Goal: Task Accomplishment & Management: Use online tool/utility

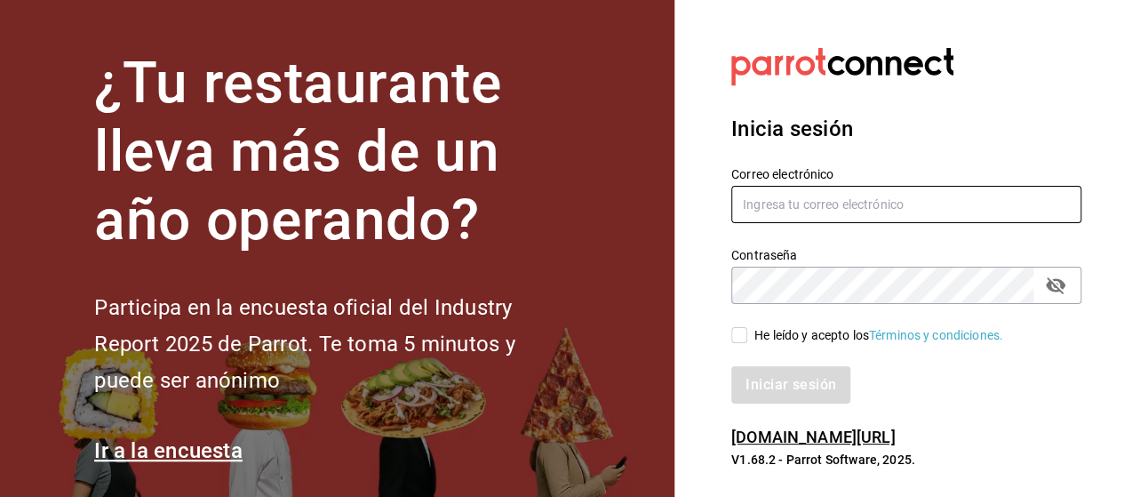
type input "marco.ramirez@grupocosteno.com"
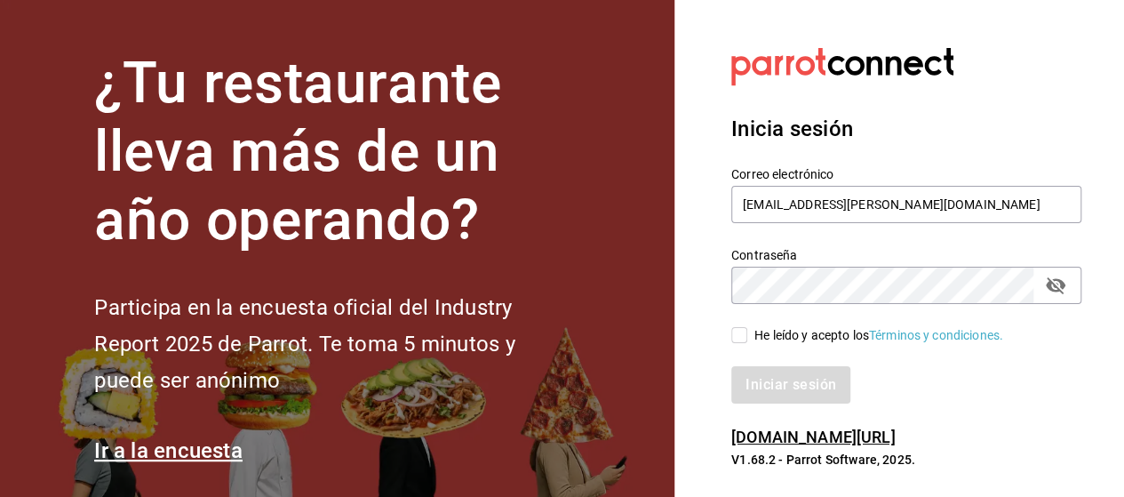
click at [736, 335] on input "He leído y acepto los Términos y condiciones." at bounding box center [739, 335] width 16 height 16
checkbox input "true"
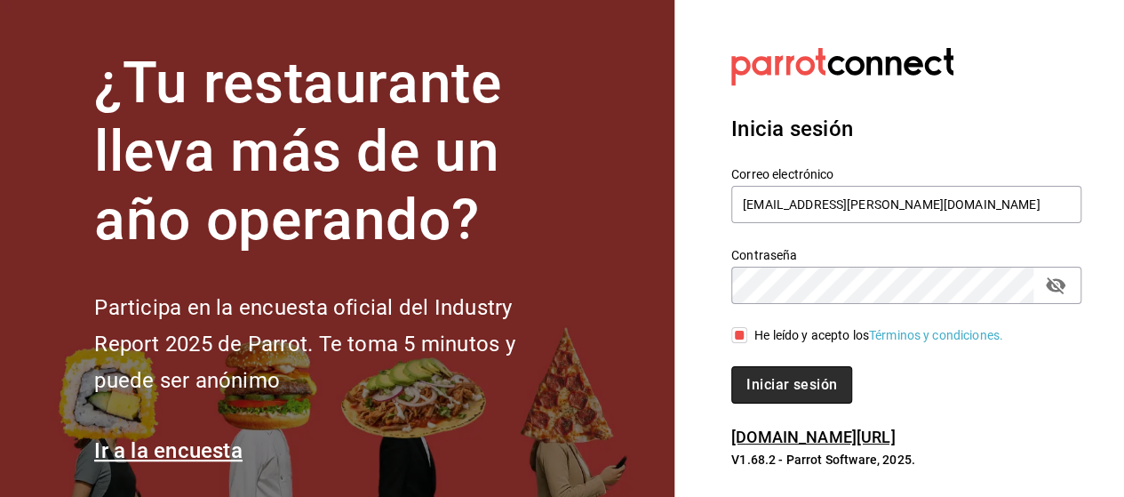
click at [802, 386] on button "Iniciar sesión" at bounding box center [791, 384] width 121 height 37
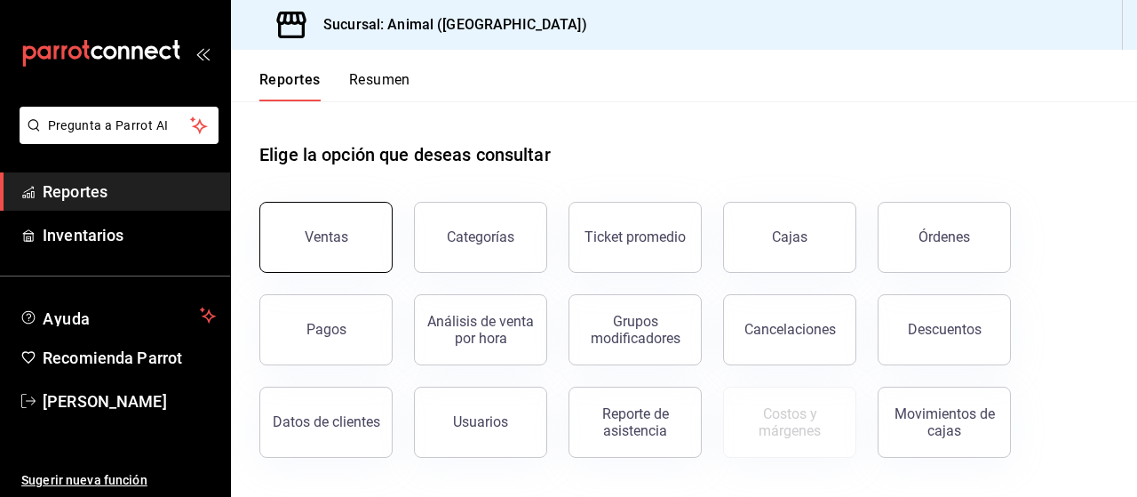
click at [334, 239] on div "Ventas" at bounding box center [327, 236] width 44 height 17
click at [334, 239] on html "Pregunta a Parrot AI Reportes Inventarios Ayuda Recomienda Parrot [PERSON_NAME]…" at bounding box center [568, 248] width 1137 height 497
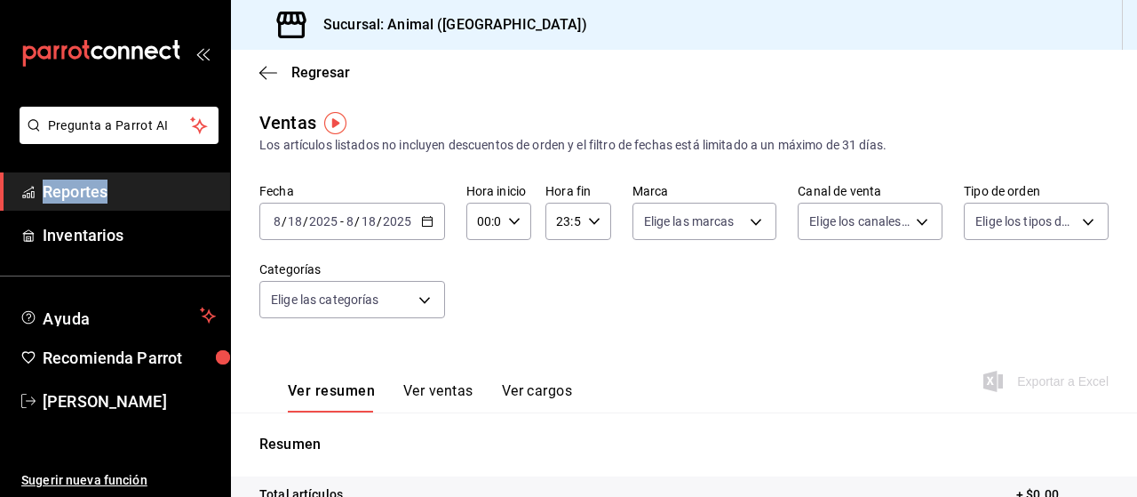
click at [426, 223] on icon "button" at bounding box center [427, 221] width 12 height 12
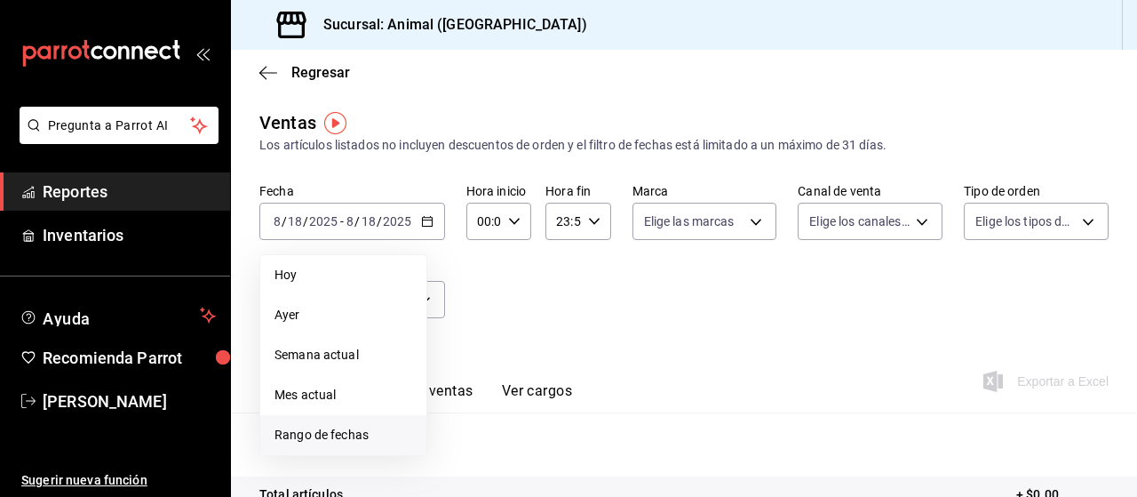
click at [345, 433] on span "Rango de fechas" at bounding box center [343, 434] width 138 height 19
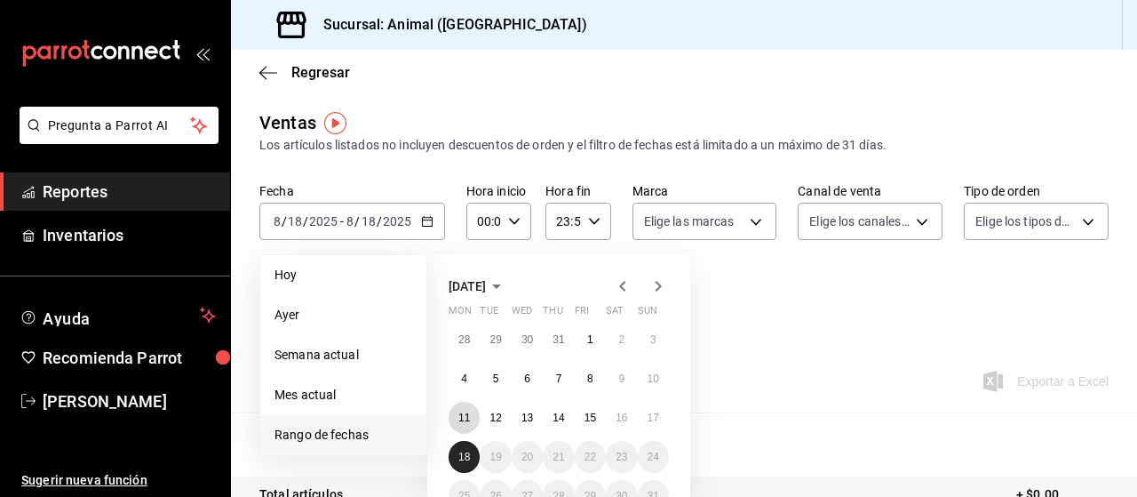
drag, startPoint x: 467, startPoint y: 413, endPoint x: 463, endPoint y: 463, distance: 49.9
click at [463, 463] on div "28 29 30 31 1 2 3 4 5 6 7 8 9 10 11 12 13 14 15 16 17 18 19 20 21 22 23 24 25 2…" at bounding box center [559, 417] width 220 height 188
click at [463, 463] on button "18" at bounding box center [464, 457] width 31 height 32
click at [467, 419] on abbr "11" at bounding box center [464, 417] width 12 height 12
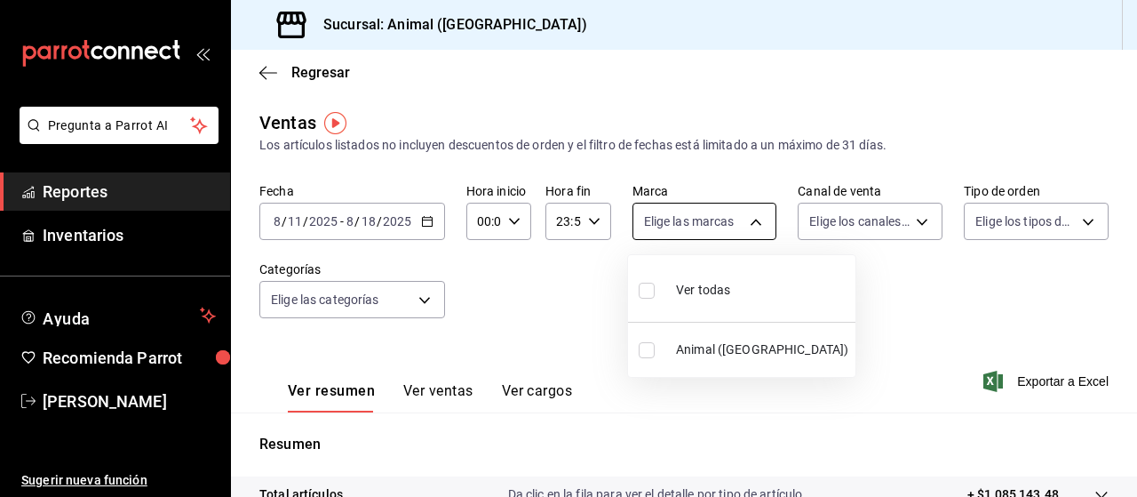
click at [754, 218] on body "Pregunta a Parrot AI Reportes Inventarios Ayuda Recomienda Parrot [PERSON_NAME]…" at bounding box center [568, 248] width 1137 height 497
click at [712, 283] on span "Ver todas" at bounding box center [703, 290] width 54 height 19
type input "96838179-8fbb-4073-aae3-1789726318c8"
checkbox input "true"
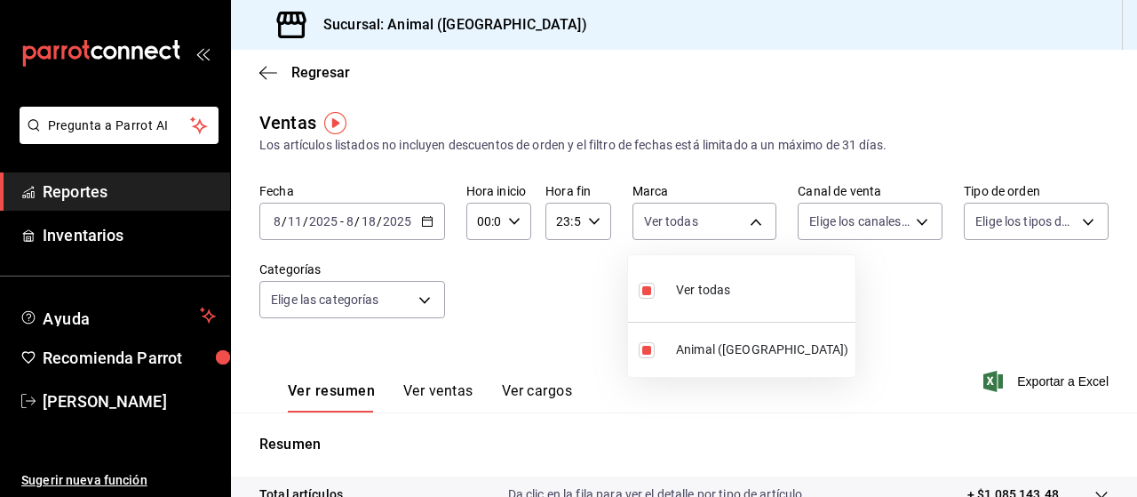
click at [908, 218] on div at bounding box center [568, 248] width 1137 height 497
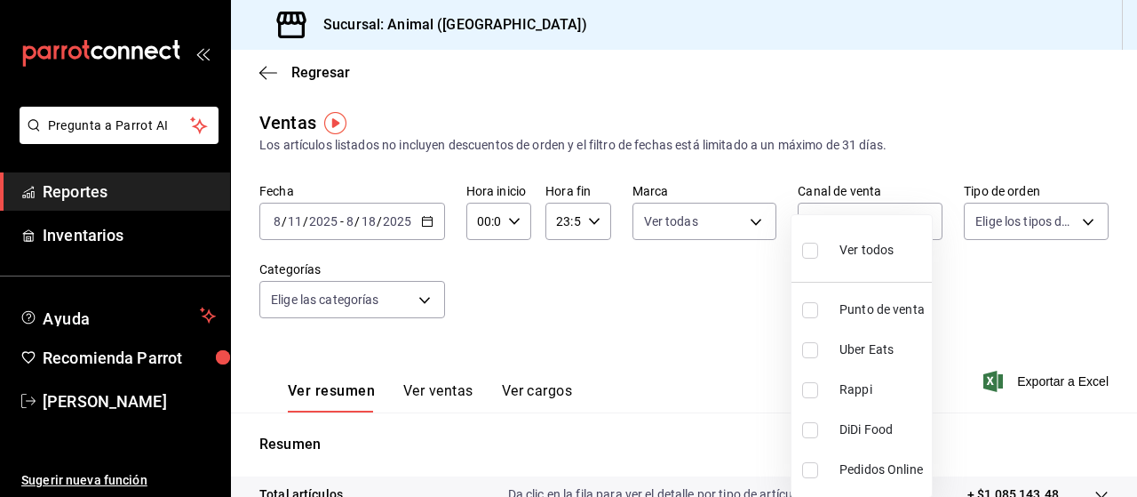
click at [908, 218] on body "Pregunta a Parrot AI Reportes Inventarios Ayuda Recomienda Parrot [PERSON_NAME]…" at bounding box center [568, 248] width 1137 height 497
click at [865, 246] on span "Ver todos" at bounding box center [866, 250] width 54 height 19
type input "PARROT,UBER_EATS,RAPPI,DIDI_FOOD,ONLINE"
checkbox input "true"
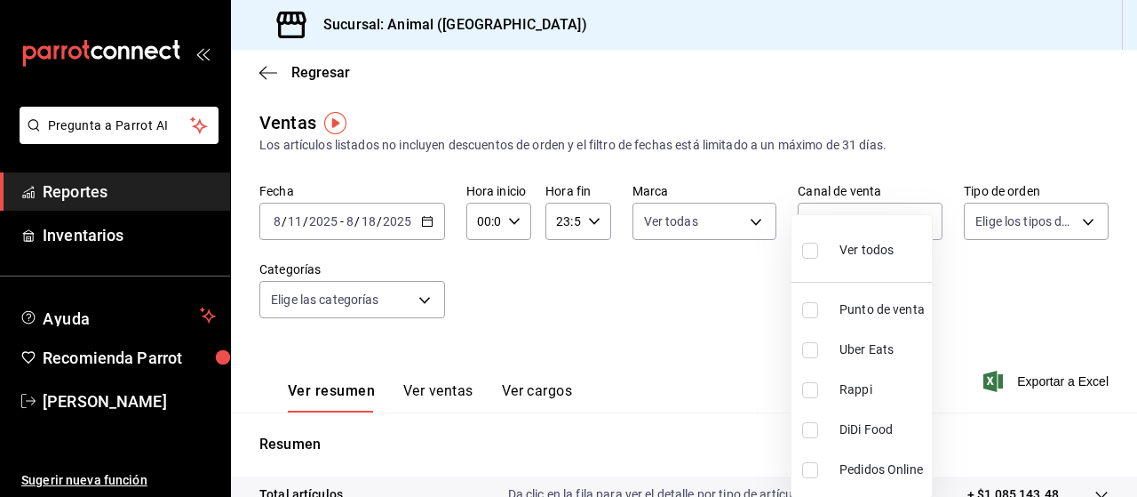
checkbox input "true"
click at [1073, 221] on div at bounding box center [568, 248] width 1137 height 497
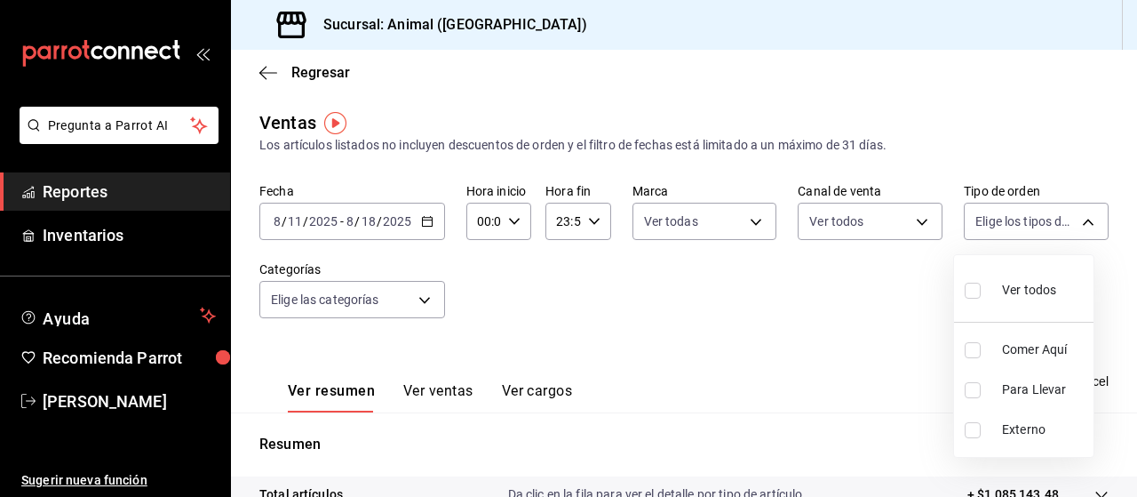
click at [1073, 221] on body "Pregunta a Parrot AI Reportes Inventarios Ayuda Recomienda Parrot [PERSON_NAME]…" at bounding box center [568, 248] width 1137 height 497
click at [1022, 285] on span "Ver todos" at bounding box center [1029, 290] width 54 height 19
type input "89cc3392-1a89-49ed-91c4-e66ea58282e1,025cf6ae-25b7-4698-bb98-3d77af74a196,EXTER…"
checkbox input "true"
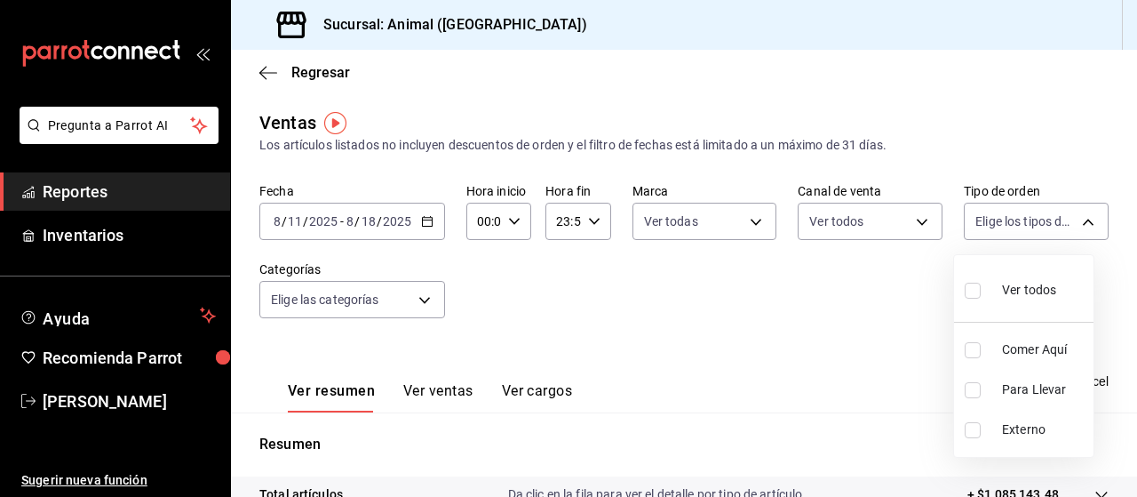
checkbox input "true"
click at [421, 293] on div at bounding box center [568, 248] width 1137 height 497
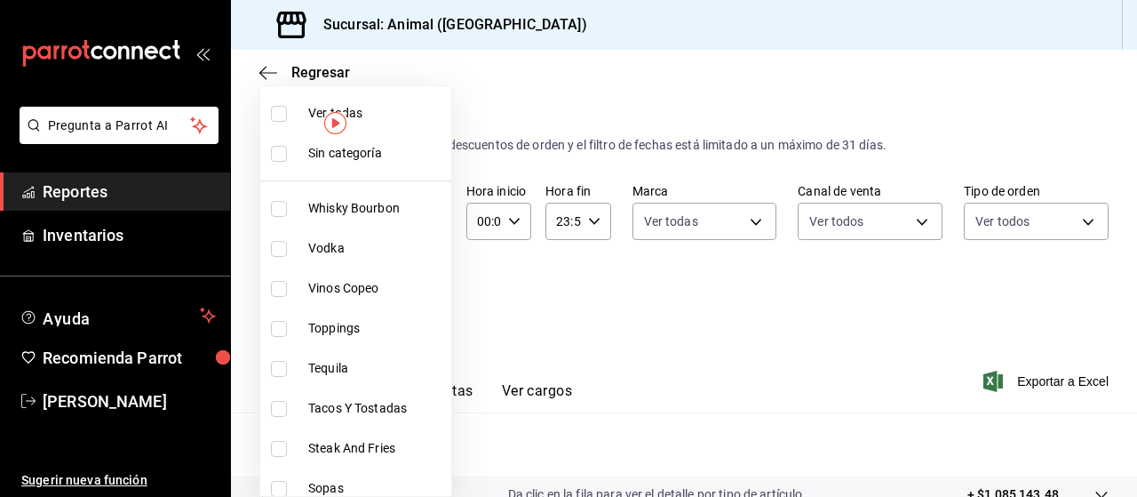
click at [421, 293] on body "Pregunta a Parrot AI Reportes Inventarios Ayuda Recomienda Parrot [PERSON_NAME]…" at bounding box center [568, 248] width 1137 height 497
click at [354, 114] on span "Ver todas" at bounding box center [376, 113] width 136 height 19
type input "696422f3-042f-4992-a796-20cec1d2addd,ab2f2cdd-2d2d-455a-bd59-969ed93fbee5,5744a…"
checkbox input "true"
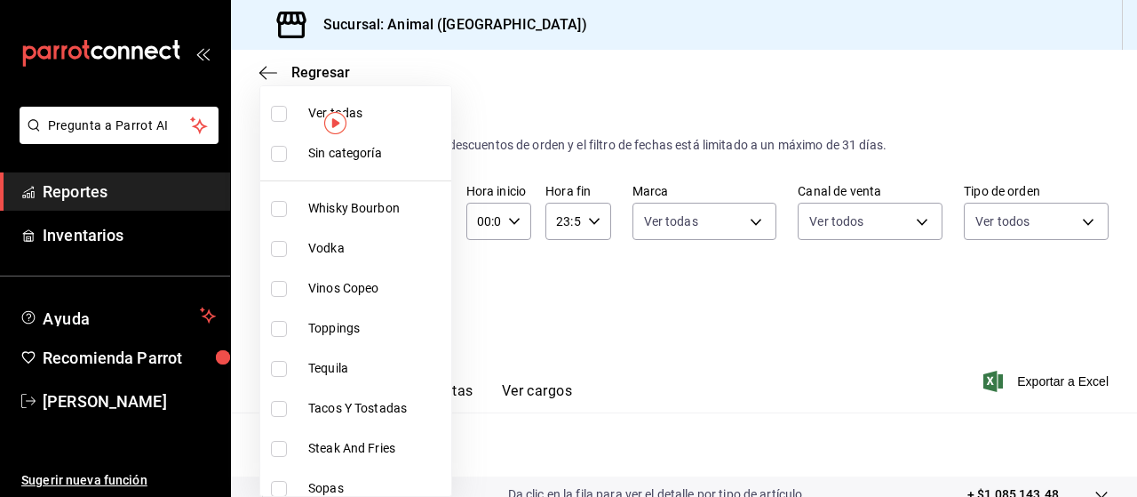
checkbox input "true"
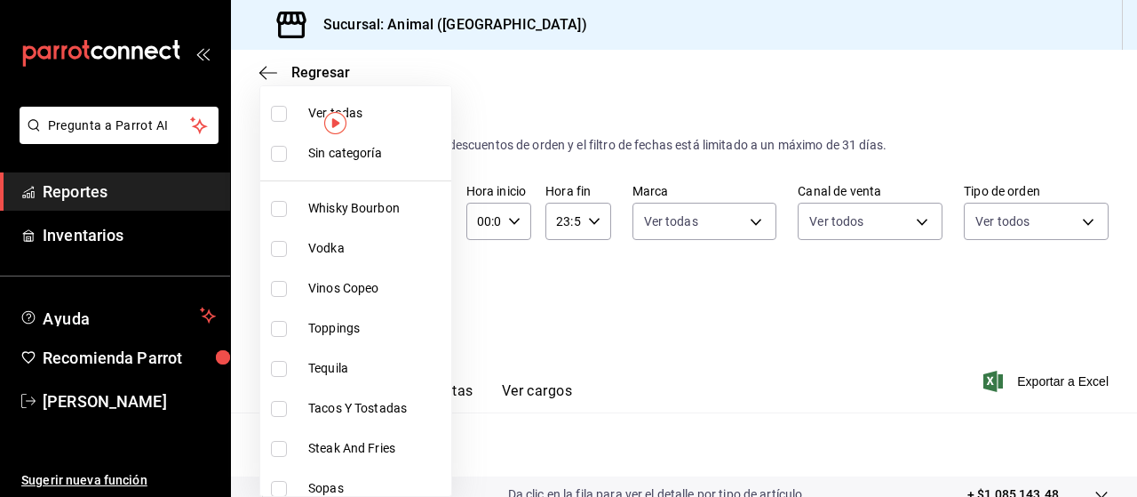
checkbox input "true"
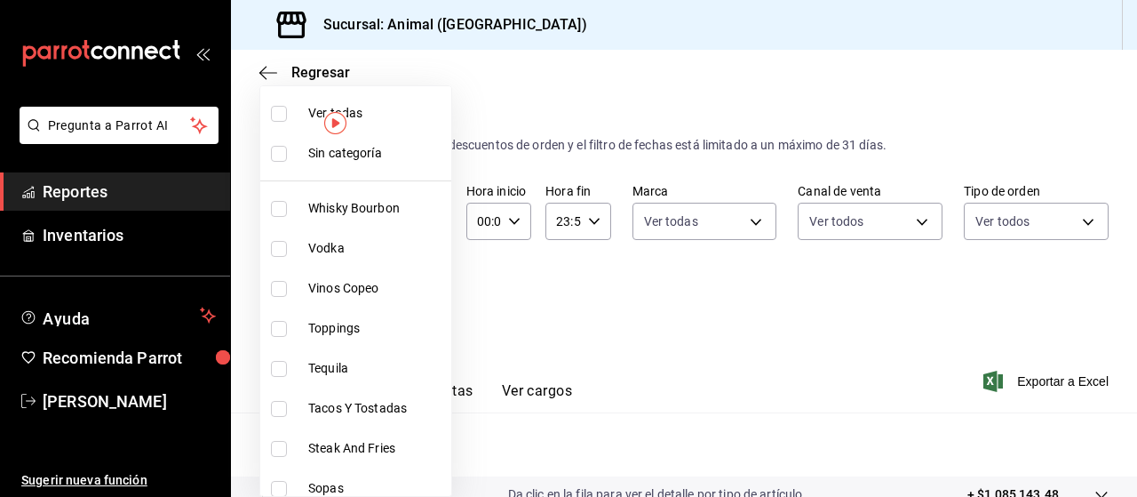
checkbox input "true"
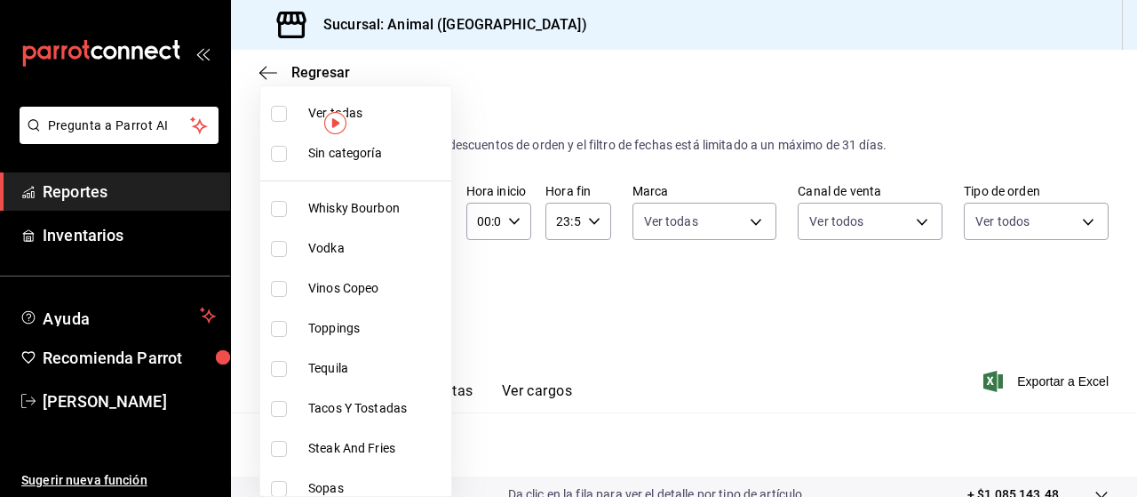
checkbox input "true"
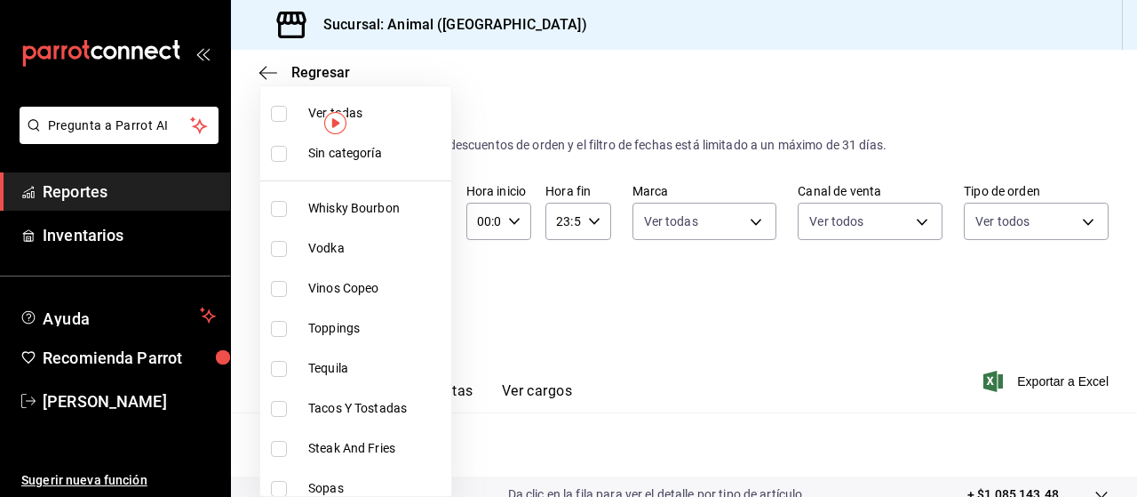
checkbox input "true"
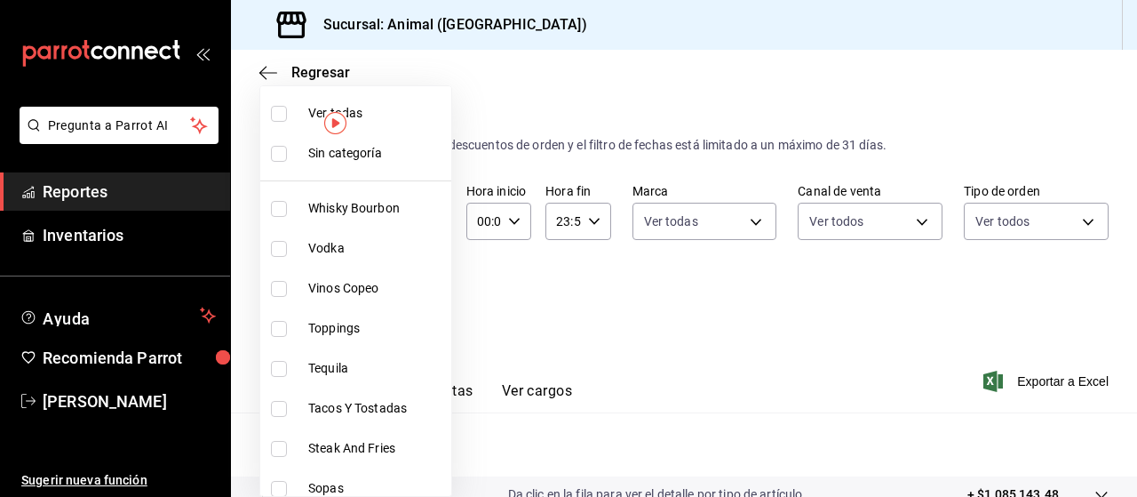
checkbox input "true"
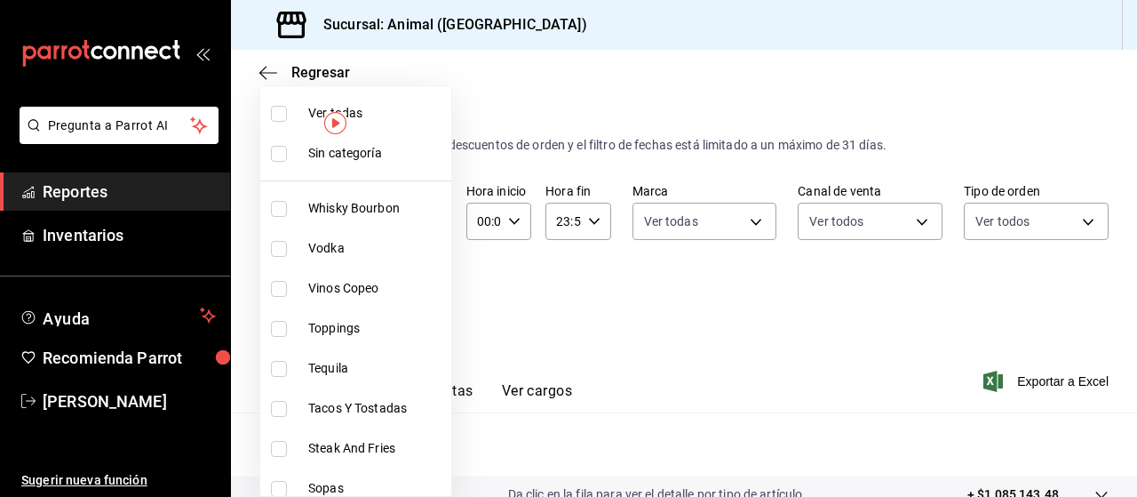
checkbox input "true"
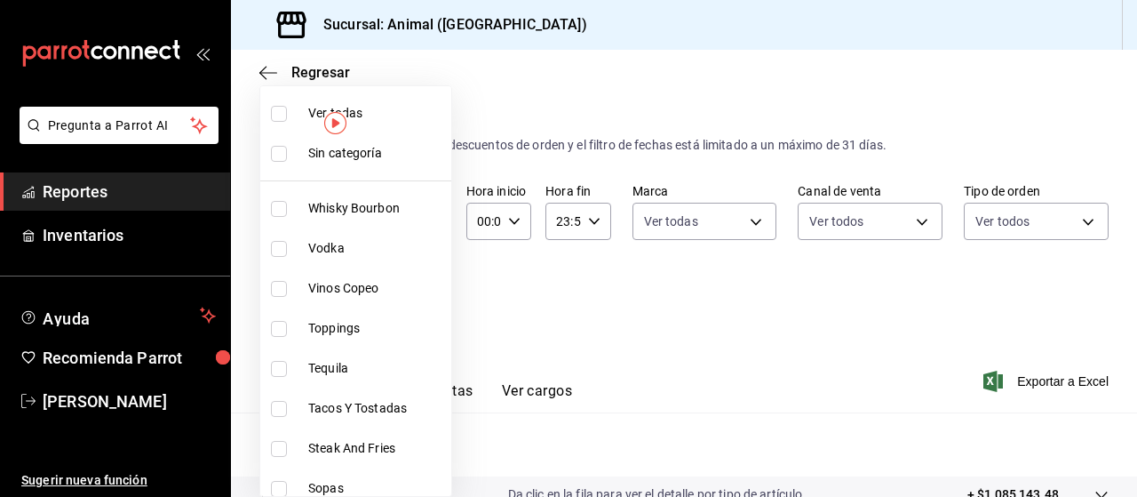
checkbox input "true"
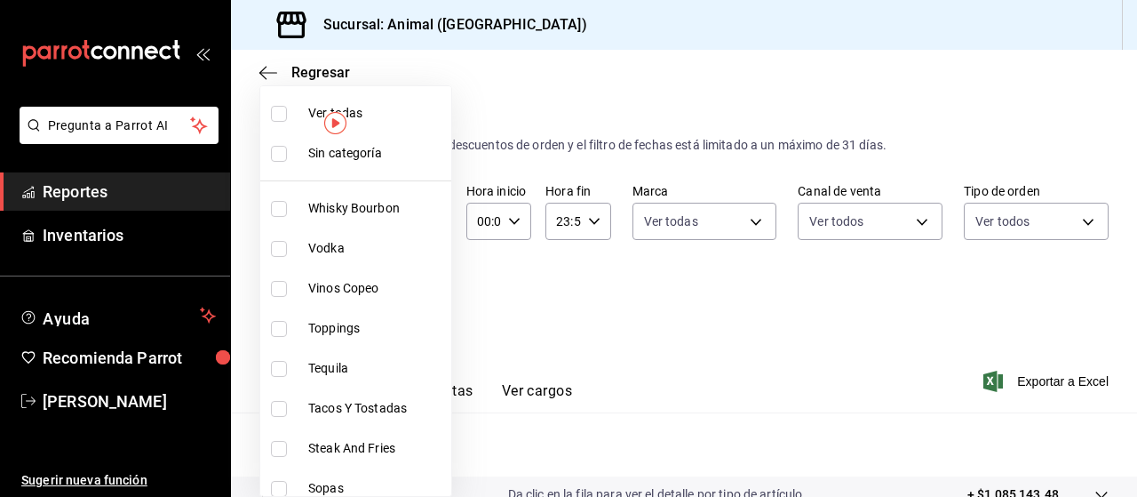
checkbox input "true"
click at [1048, 385] on div at bounding box center [568, 248] width 1137 height 497
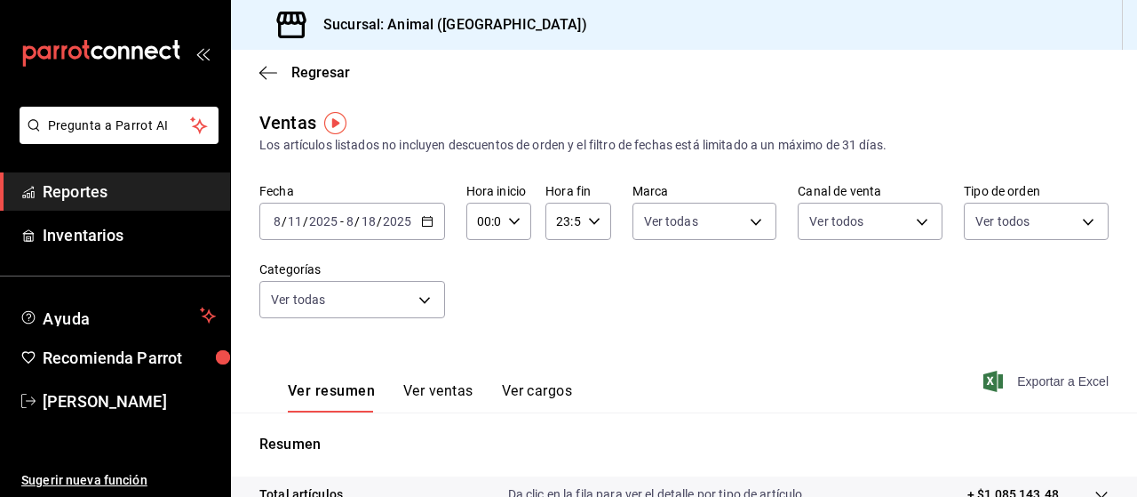
click at [1038, 383] on span "Exportar a Excel" at bounding box center [1048, 380] width 122 height 21
